Goal: Transaction & Acquisition: Purchase product/service

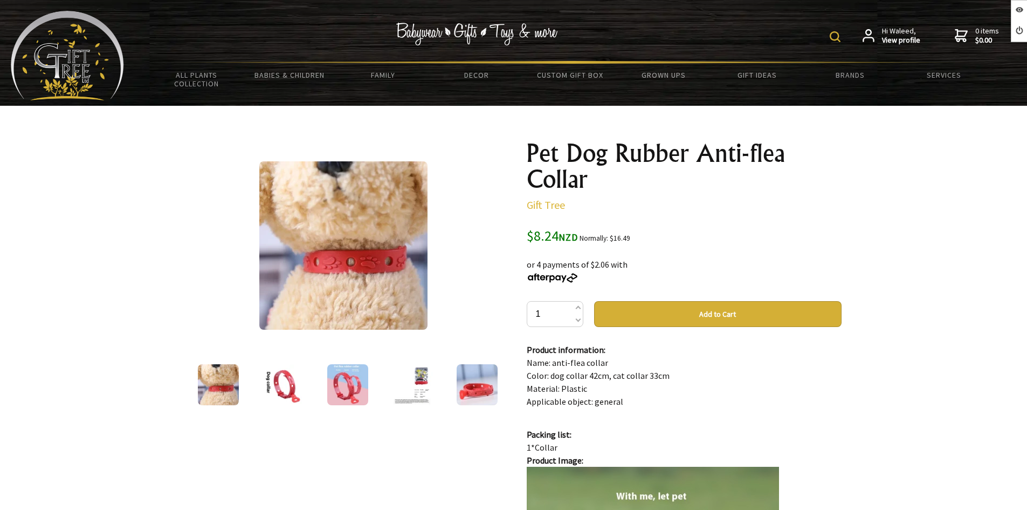
click at [612, 153] on h1 "Pet Dog Rubber Anti-flea Collar" at bounding box center [684, 166] width 315 height 52
click at [610, 153] on h1 "Pet Dog Rubber Anti-flea Collar" at bounding box center [684, 166] width 315 height 52
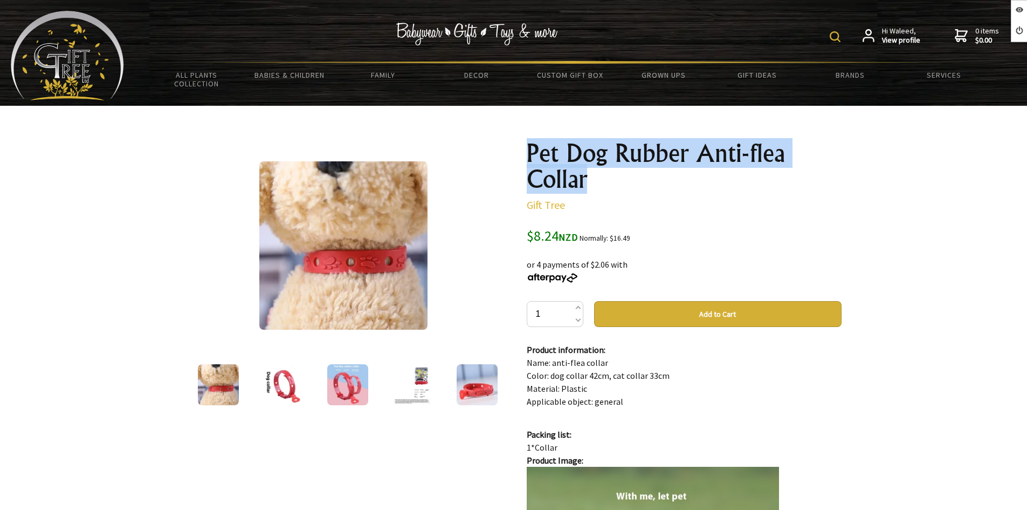
click at [610, 153] on h1 "Pet Dog Rubber Anti-flea Collar" at bounding box center [684, 166] width 315 height 52
